Goal: Feedback & Contribution: Leave review/rating

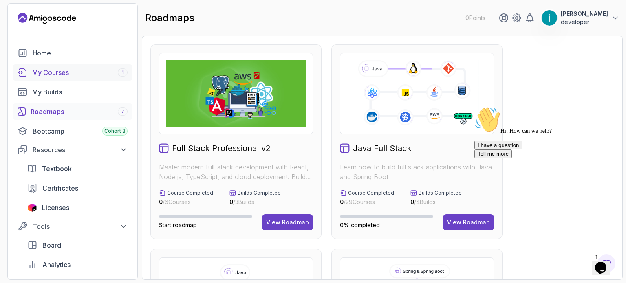
click at [55, 73] on div "My Courses 1" at bounding box center [79, 73] width 95 height 10
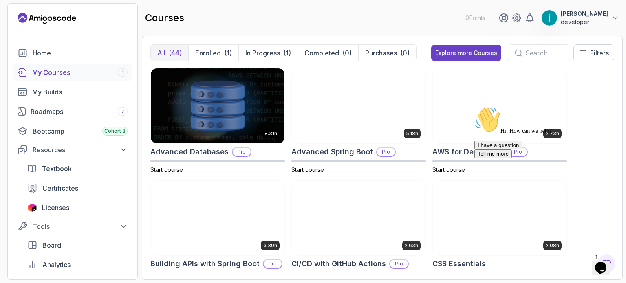
scroll to position [119, 0]
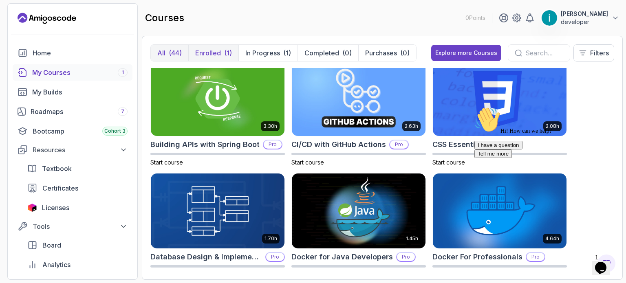
click at [216, 47] on button "Enrolled (1)" at bounding box center [213, 53] width 50 height 16
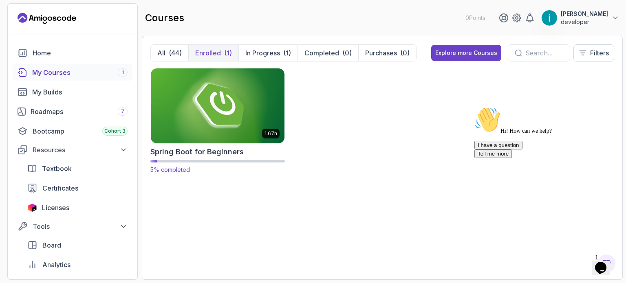
click at [203, 101] on img at bounding box center [218, 105] width 140 height 79
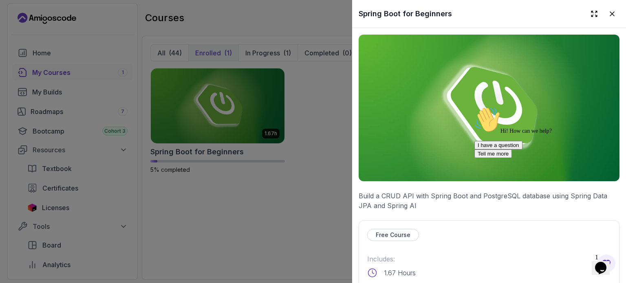
click at [481, 148] on div "Hi! How can we help? I have a question Tell me more" at bounding box center [547, 132] width 147 height 51
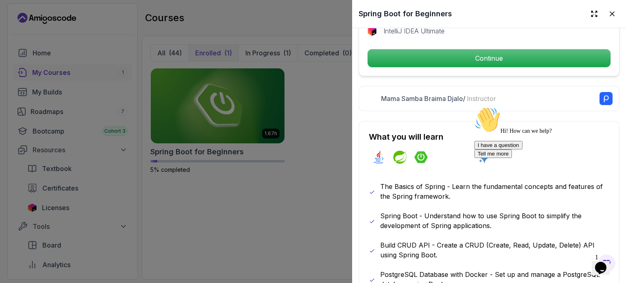
scroll to position [339, 0]
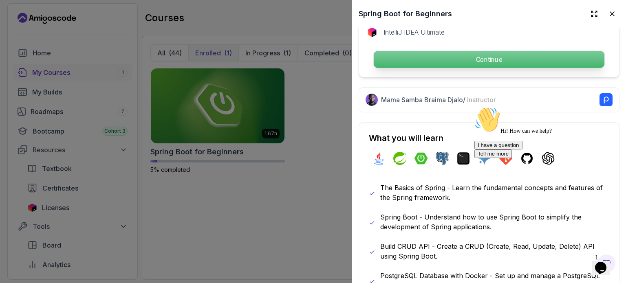
click at [429, 51] on p "Continue" at bounding box center [489, 59] width 231 height 17
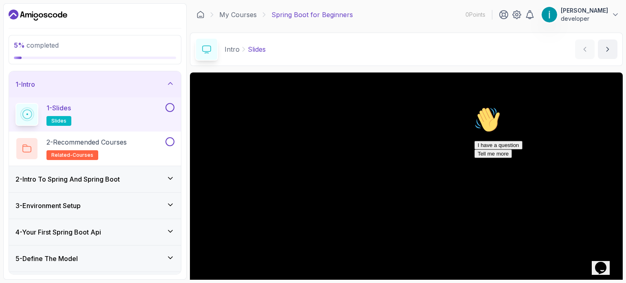
scroll to position [181, 0]
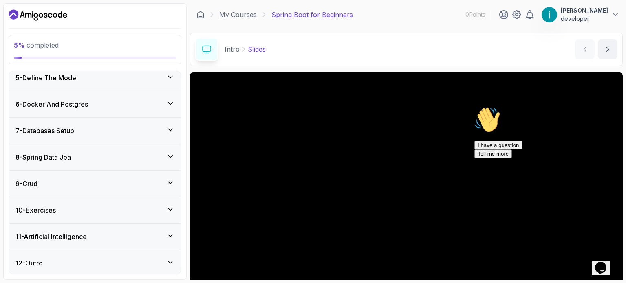
click at [93, 229] on div "11 - Artificial Intelligence" at bounding box center [95, 237] width 172 height 26
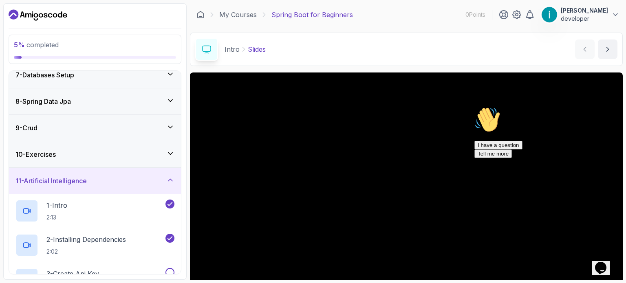
scroll to position [352, 0]
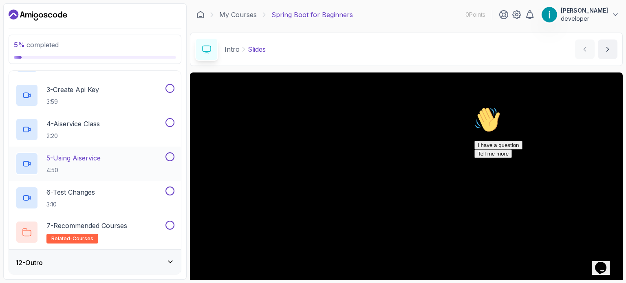
click at [122, 155] on div "5 - Using Aiservice 4:50" at bounding box center [89, 163] width 148 height 23
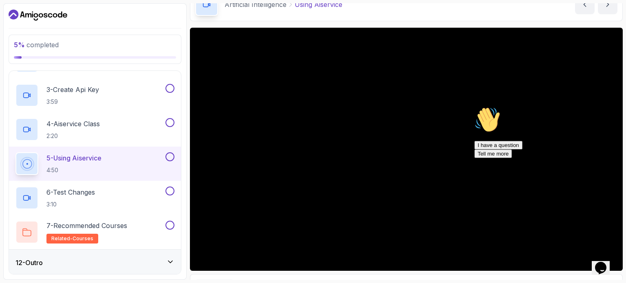
scroll to position [92, 0]
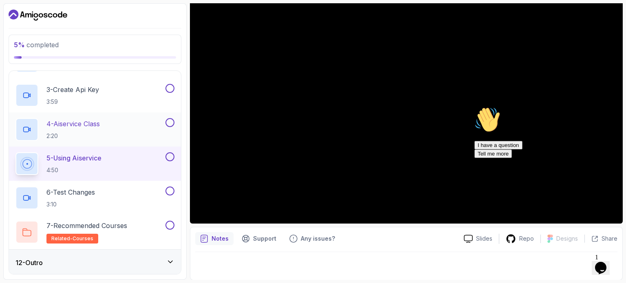
click at [107, 125] on div "4 - Aiservice Class 2:20" at bounding box center [89, 129] width 148 height 23
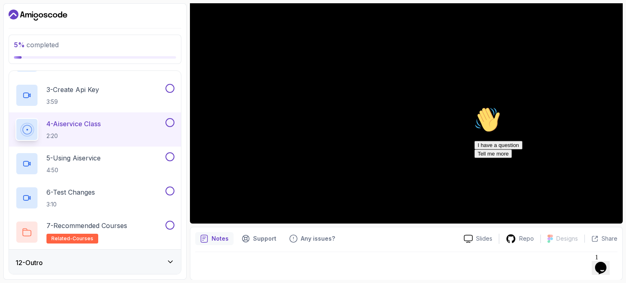
click at [474, 107] on icon "Chat attention grabber" at bounding box center [474, 107] width 0 height 0
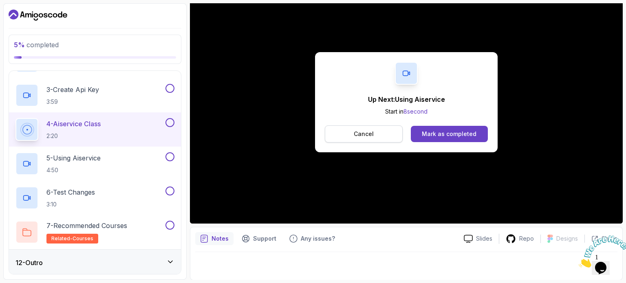
click at [372, 141] on button "Cancel" at bounding box center [364, 133] width 78 height 17
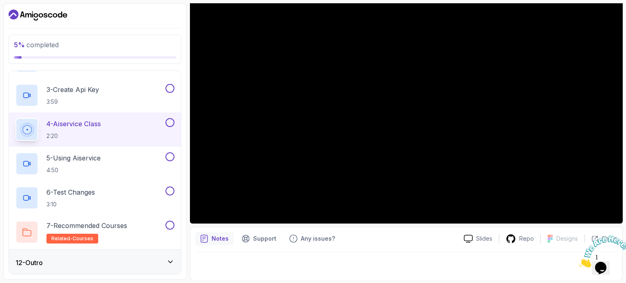
click at [172, 122] on button at bounding box center [169, 122] width 9 height 9
click at [170, 84] on button at bounding box center [169, 88] width 9 height 9
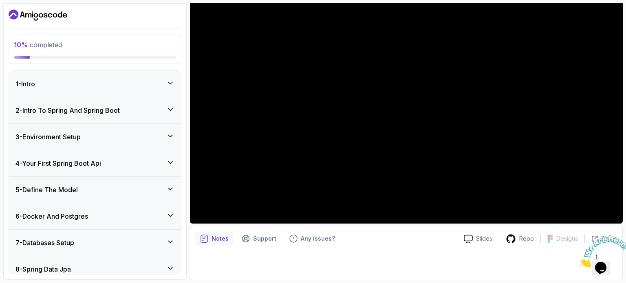
click at [122, 79] on div "1 - Intro" at bounding box center [94, 84] width 159 height 10
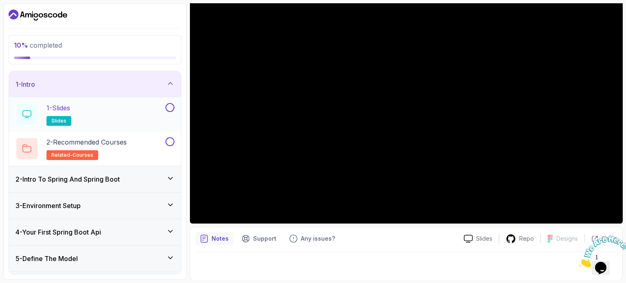
click at [171, 107] on button at bounding box center [169, 107] width 9 height 9
click at [169, 145] on button at bounding box center [169, 141] width 9 height 9
click at [162, 176] on div "2 - Intro To Spring And Spring Boot" at bounding box center [94, 179] width 159 height 10
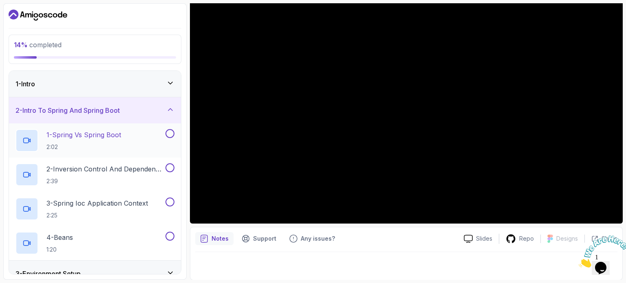
scroll to position [249, 0]
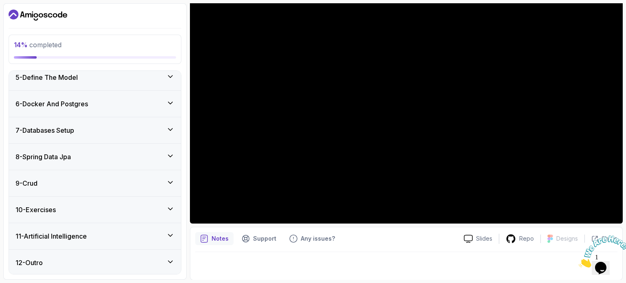
click at [160, 102] on div "6 - Docker And Postgres" at bounding box center [94, 104] width 159 height 10
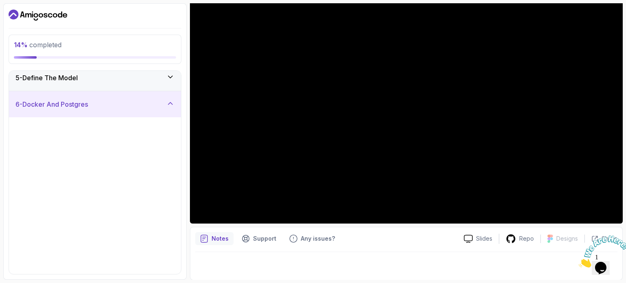
scroll to position [112, 0]
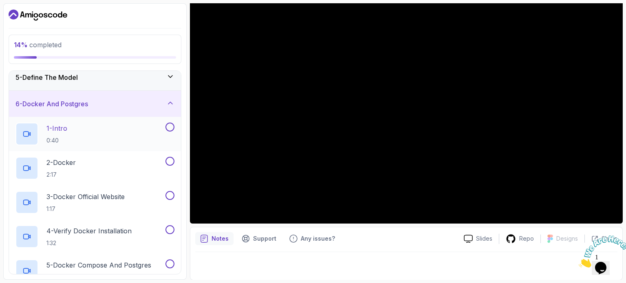
click at [170, 129] on button at bounding box center [169, 127] width 9 height 9
click at [168, 159] on button at bounding box center [169, 161] width 9 height 9
click at [165, 195] on div at bounding box center [169, 195] width 11 height 9
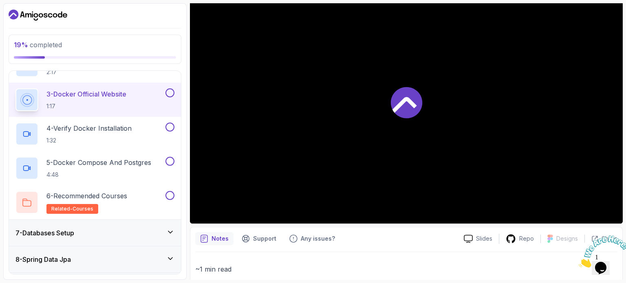
scroll to position [223, 0]
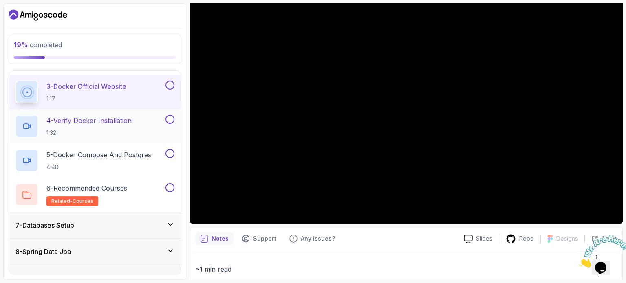
click at [172, 119] on button at bounding box center [169, 119] width 9 height 9
click at [171, 84] on button at bounding box center [169, 85] width 9 height 9
click at [173, 154] on button at bounding box center [169, 153] width 9 height 9
click at [170, 189] on button at bounding box center [169, 187] width 9 height 9
click at [163, 217] on div "7 - Databases Setup" at bounding box center [95, 225] width 172 height 26
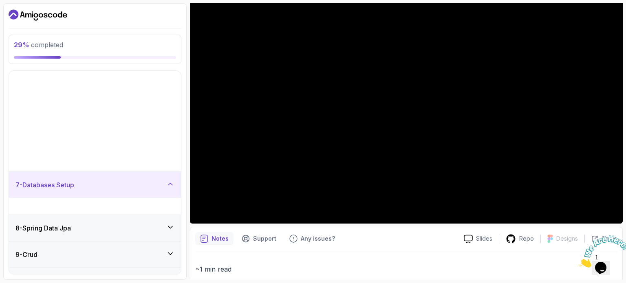
click at [161, 135] on div "4 - Verify Docker Installation 1:32" at bounding box center [89, 123] width 148 height 23
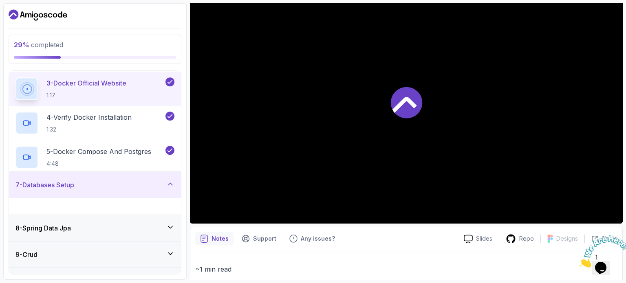
scroll to position [215, 0]
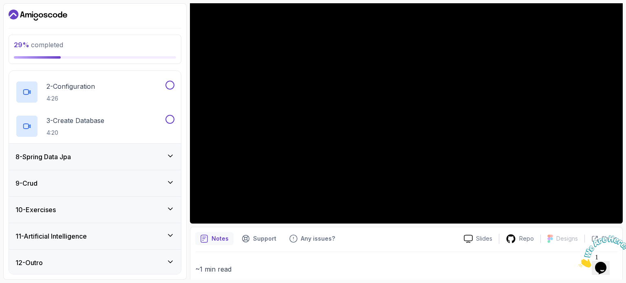
click at [87, 236] on h3 "11 - Artificial Intelligence" at bounding box center [50, 236] width 71 height 10
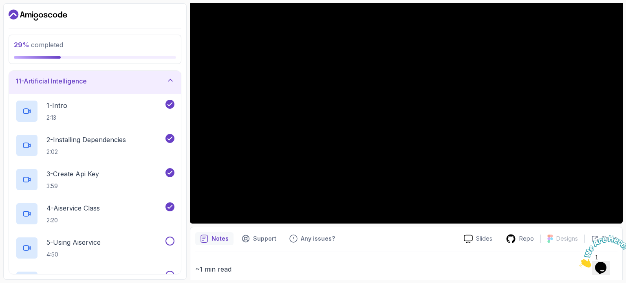
scroll to position [270, 0]
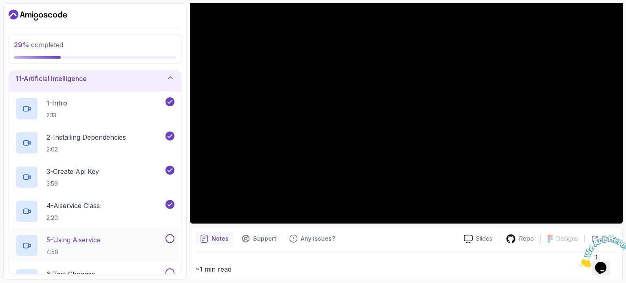
click at [90, 235] on p "5 - Using Aiservice" at bounding box center [73, 240] width 54 height 10
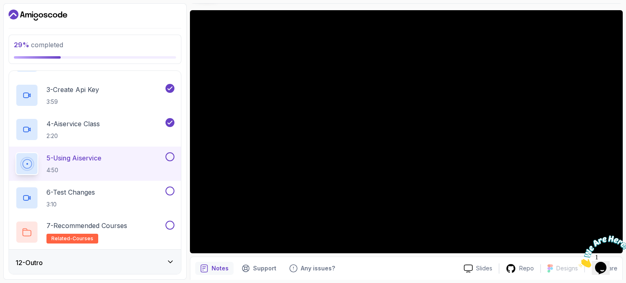
scroll to position [54, 0]
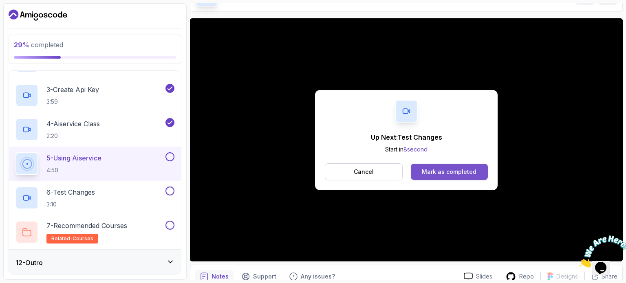
click at [427, 170] on div "Mark as completed" at bounding box center [449, 172] width 55 height 8
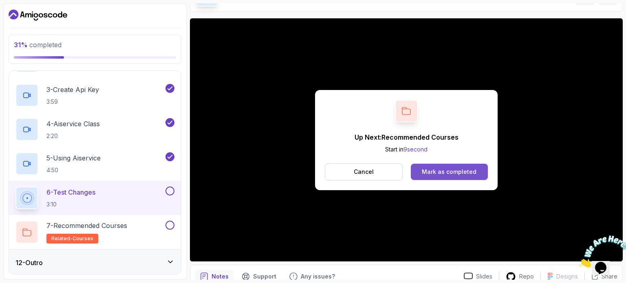
click at [429, 175] on div "Mark as completed" at bounding box center [449, 172] width 55 height 8
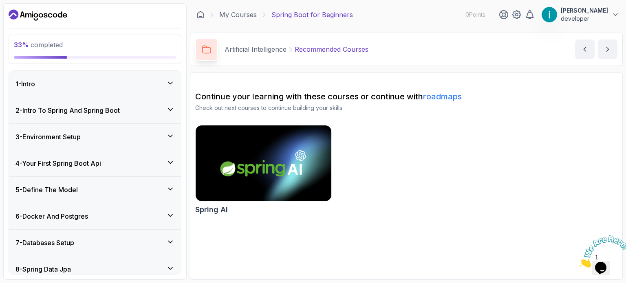
click at [111, 79] on div "1 - Intro" at bounding box center [94, 84] width 159 height 10
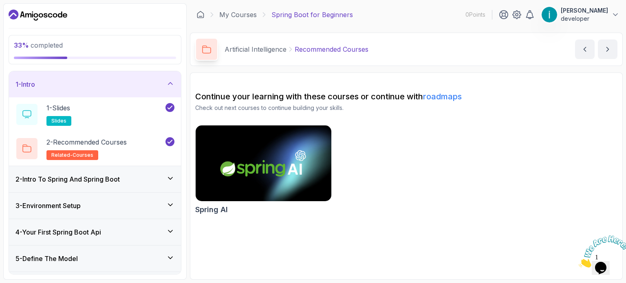
click at [102, 171] on div "2 - Intro To Spring And Spring Boot" at bounding box center [95, 179] width 172 height 26
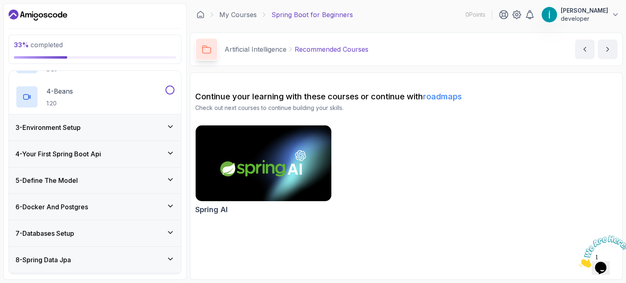
scroll to position [149, 0]
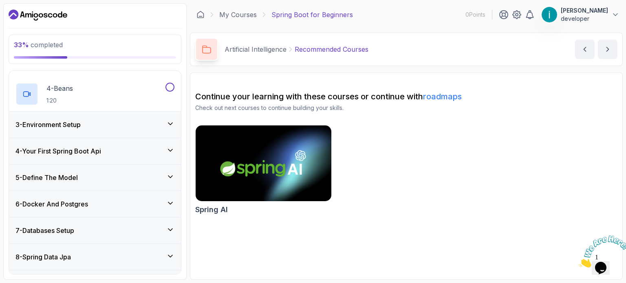
click at [101, 152] on h3 "4 - Your First Spring Boot Api" at bounding box center [58, 151] width 86 height 10
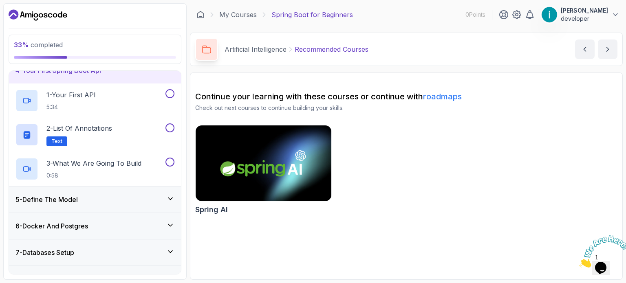
scroll to position [85, 0]
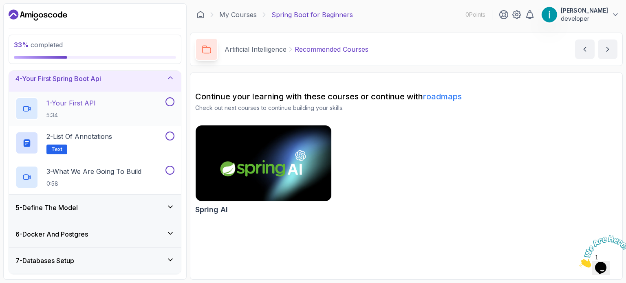
click at [137, 109] on div "1 - Your First API 5:34" at bounding box center [89, 108] width 148 height 23
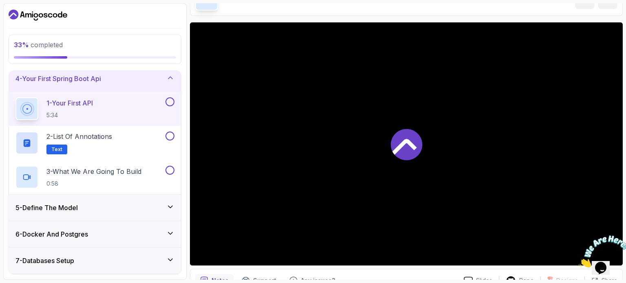
scroll to position [68, 0]
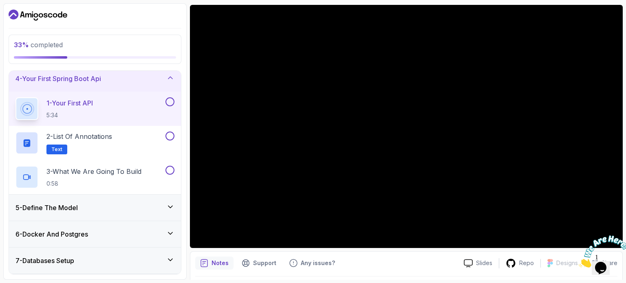
click at [168, 102] on button at bounding box center [169, 101] width 9 height 9
click at [169, 134] on button at bounding box center [169, 136] width 9 height 9
click at [170, 171] on button at bounding box center [169, 170] width 9 height 9
click at [161, 204] on div "5 - Define The Model" at bounding box center [94, 208] width 159 height 10
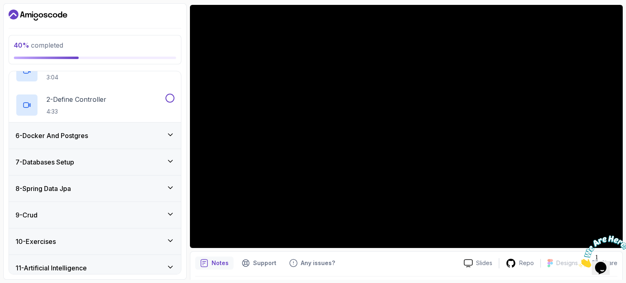
scroll to position [156, 0]
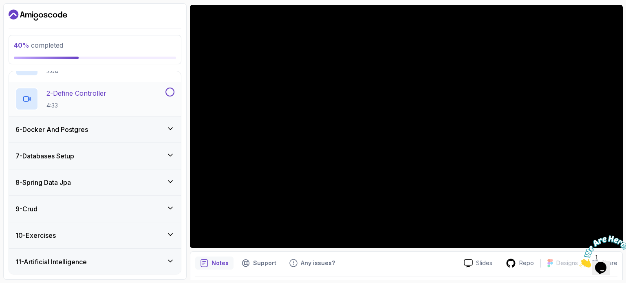
click at [170, 92] on button at bounding box center [169, 92] width 9 height 9
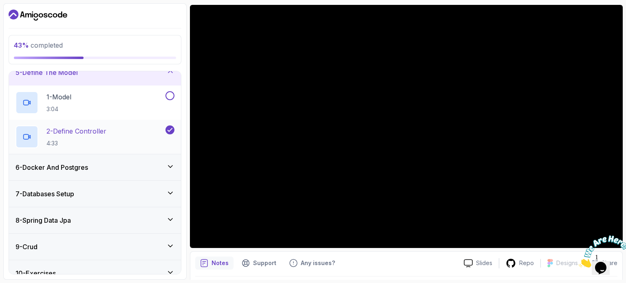
scroll to position [109, 0]
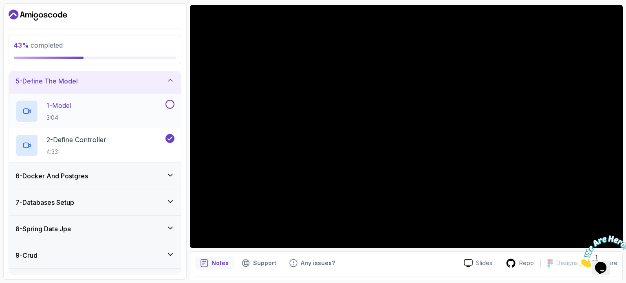
click at [170, 102] on button at bounding box center [169, 104] width 9 height 9
click at [146, 167] on div "6 - Docker And Postgres" at bounding box center [95, 176] width 172 height 26
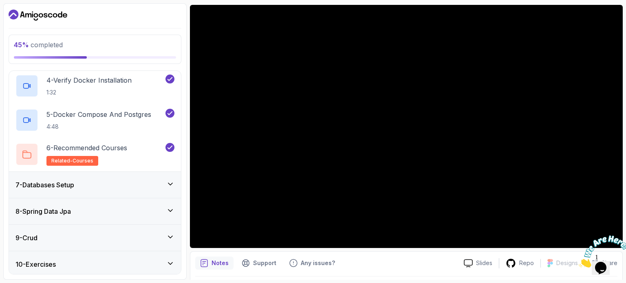
scroll to position [297, 0]
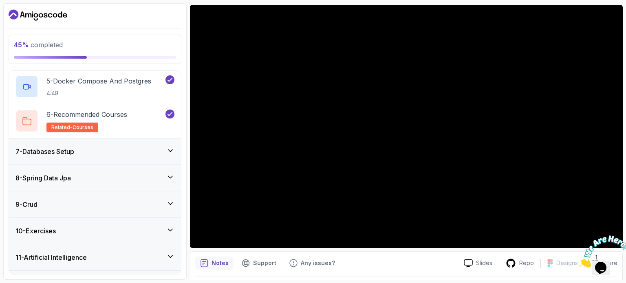
click at [141, 157] on div "7 - Databases Setup" at bounding box center [95, 152] width 172 height 26
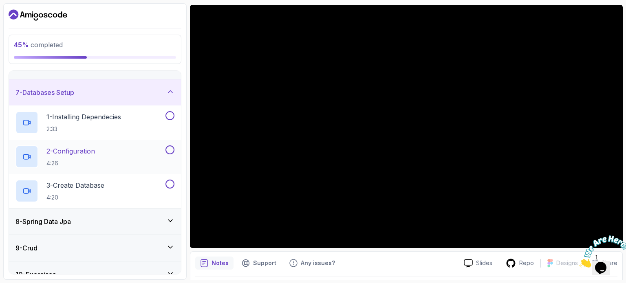
scroll to position [153, 0]
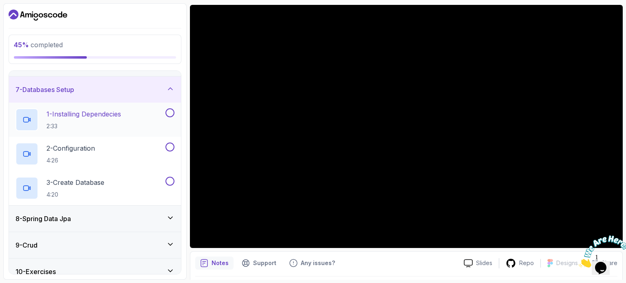
click at [171, 114] on button at bounding box center [169, 112] width 9 height 9
click at [170, 146] on button at bounding box center [169, 147] width 9 height 9
click at [171, 182] on button at bounding box center [169, 181] width 9 height 9
click at [170, 216] on icon at bounding box center [170, 218] width 8 height 8
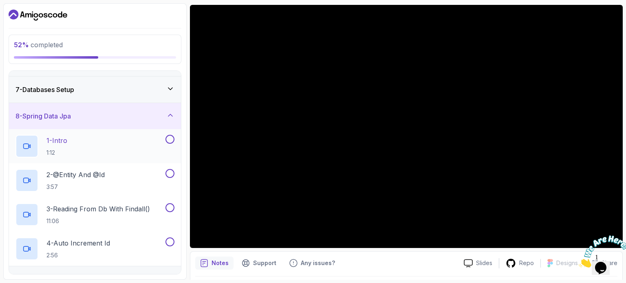
click at [171, 139] on button at bounding box center [169, 139] width 9 height 9
click at [172, 170] on button at bounding box center [169, 173] width 9 height 9
click at [169, 206] on button at bounding box center [169, 207] width 9 height 9
click at [170, 242] on button at bounding box center [169, 242] width 9 height 9
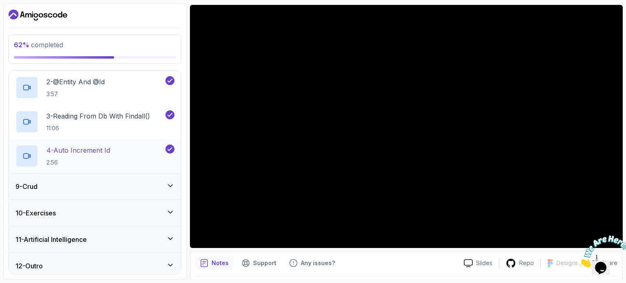
scroll to position [249, 0]
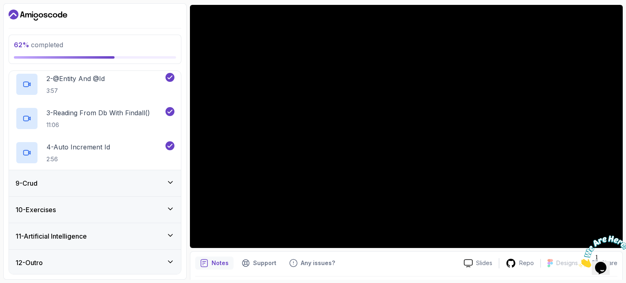
click at [168, 187] on div "9 - Crud" at bounding box center [94, 183] width 159 height 10
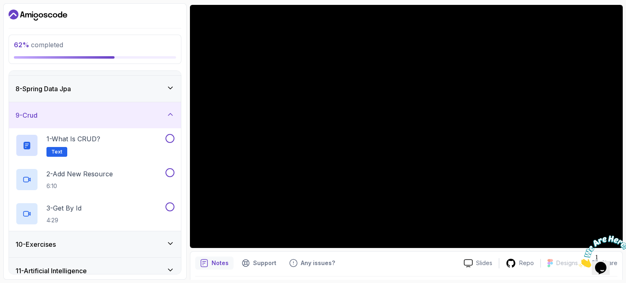
scroll to position [182, 0]
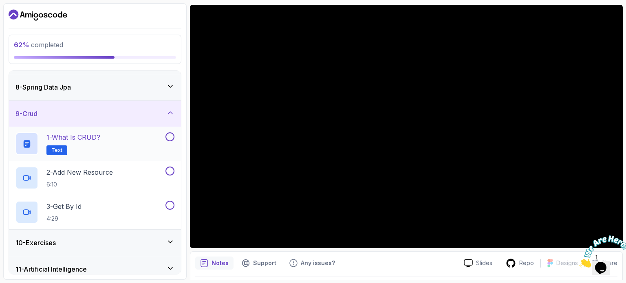
click at [171, 134] on button at bounding box center [169, 136] width 9 height 9
click at [172, 171] on button at bounding box center [169, 171] width 9 height 9
click at [170, 204] on button at bounding box center [169, 205] width 9 height 9
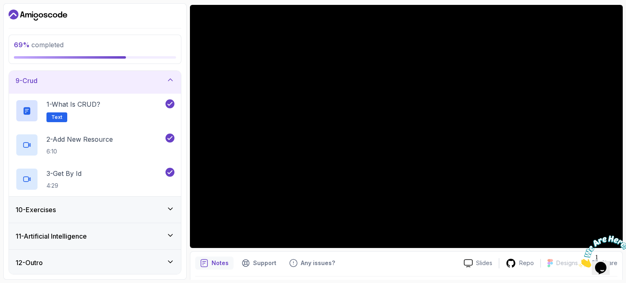
click at [169, 205] on icon at bounding box center [170, 209] width 8 height 8
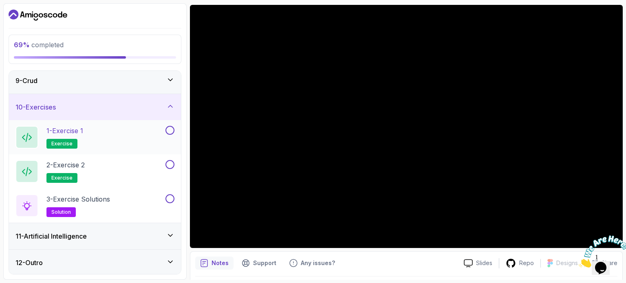
click at [170, 127] on button at bounding box center [169, 130] width 9 height 9
click at [168, 163] on button at bounding box center [169, 164] width 9 height 9
click at [167, 198] on button at bounding box center [169, 198] width 9 height 9
click at [166, 233] on div "11 - Artificial Intelligence" at bounding box center [94, 236] width 159 height 10
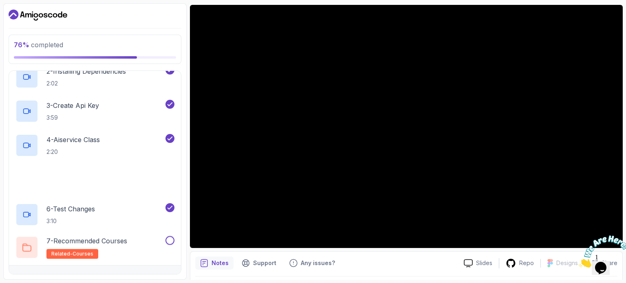
scroll to position [352, 0]
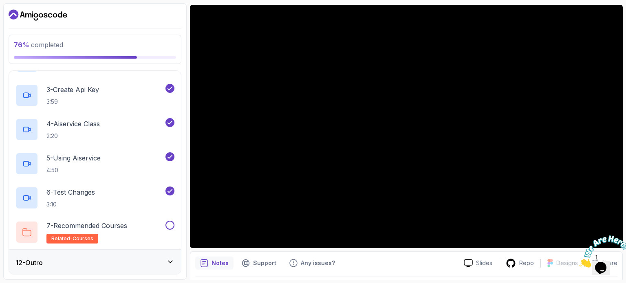
click at [161, 258] on div "12 - Outro" at bounding box center [94, 263] width 159 height 10
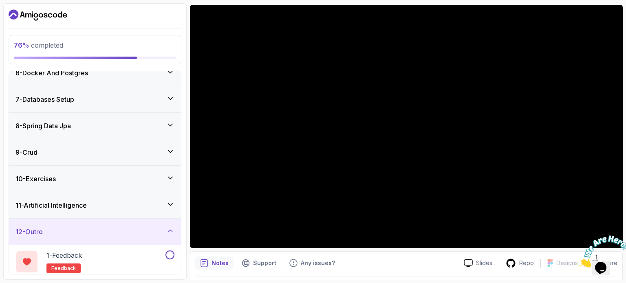
scroll to position [181, 0]
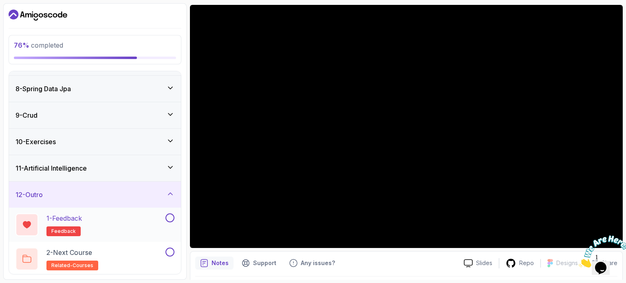
click at [141, 215] on div "1 - Feedback feedback" at bounding box center [89, 225] width 148 height 23
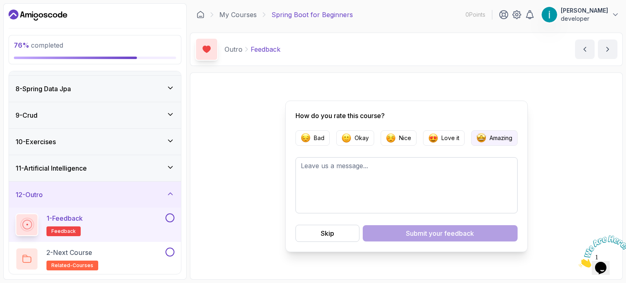
click at [493, 135] on p "Amazing" at bounding box center [500, 138] width 23 height 8
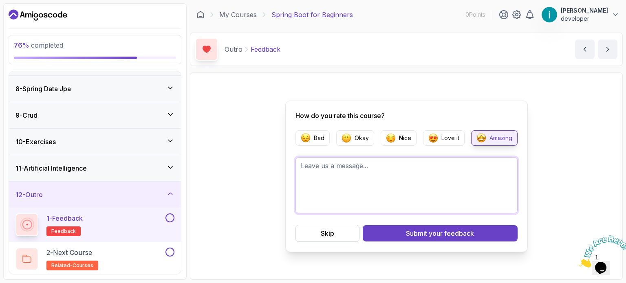
click at [338, 162] on textarea at bounding box center [406, 185] width 222 height 56
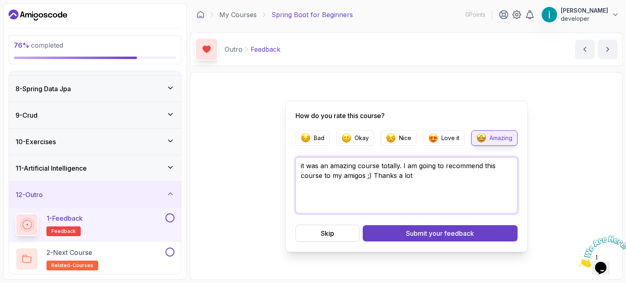
type textarea "it was an amazing course totally. I am going to recommend this course to my ami…"
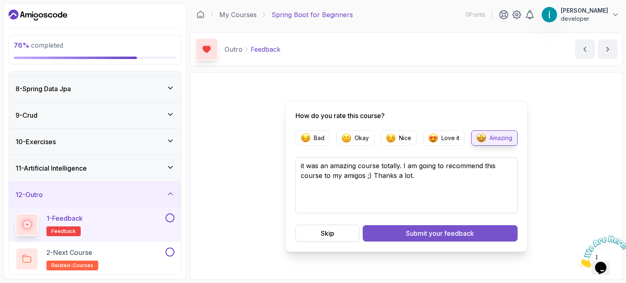
click at [408, 233] on div "Submit your feedback" at bounding box center [440, 234] width 68 height 10
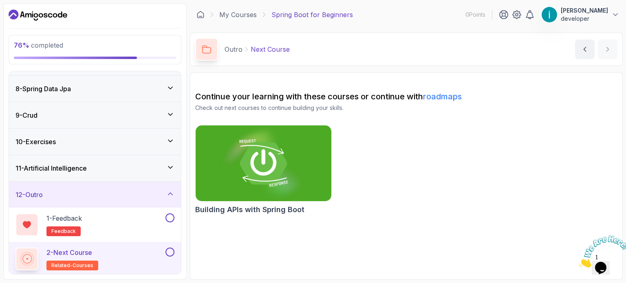
click at [245, 176] on img at bounding box center [263, 163] width 142 height 80
